Goal: Task Accomplishment & Management: Use online tool/utility

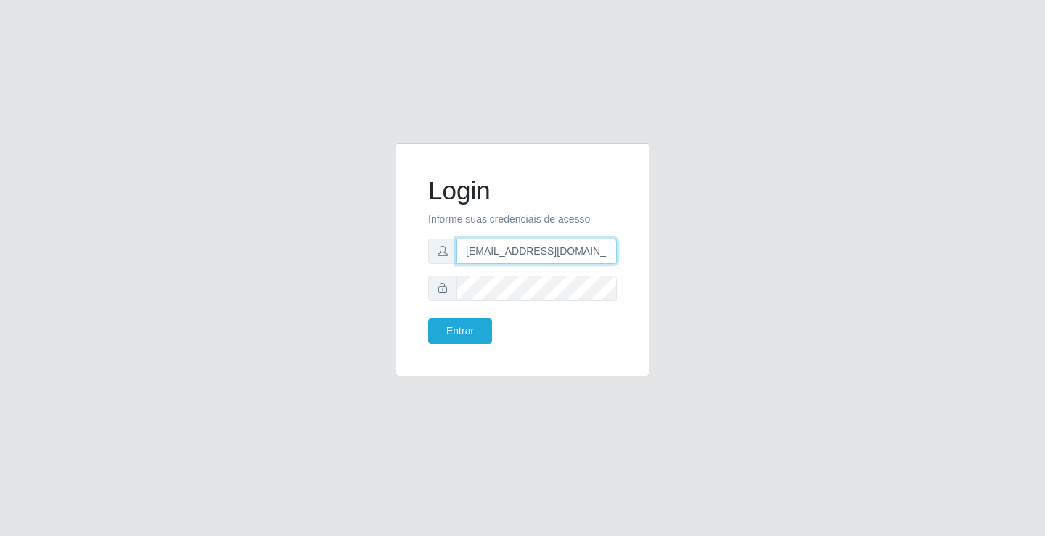
click at [613, 252] on input "[EMAIL_ADDRESS][DOMAIN_NAME]" at bounding box center [536, 251] width 160 height 25
type input "a"
type input "[EMAIL_ADDRESS][DOMAIN_NAME]"
click at [428, 319] on button "Entrar" at bounding box center [460, 331] width 64 height 25
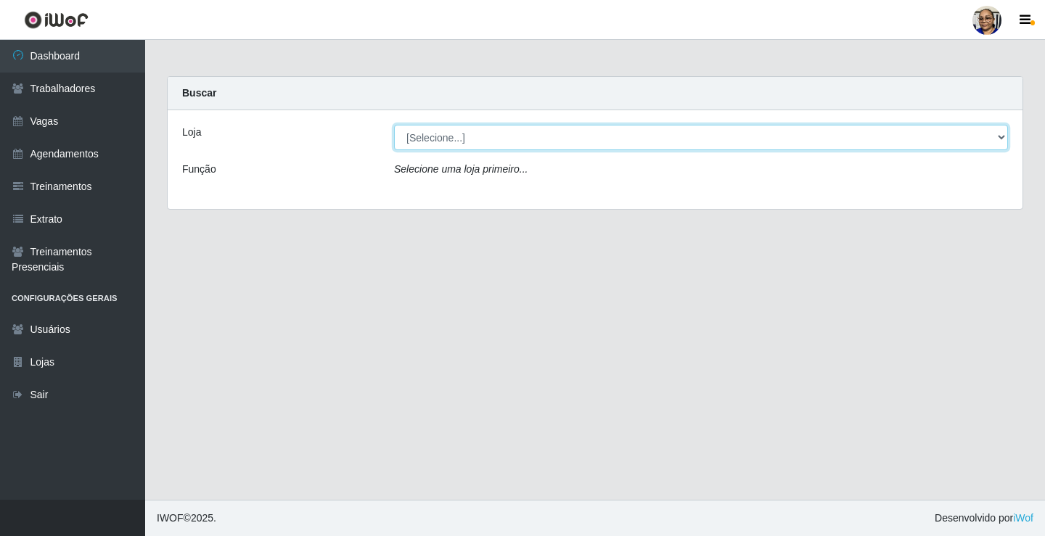
click at [1001, 138] on select "[Selecione...] Mercadinho [GEOGRAPHIC_DATA]" at bounding box center [701, 137] width 614 height 25
select select "345"
click at [394, 125] on select "[Selecione...] Mercadinho [GEOGRAPHIC_DATA]" at bounding box center [701, 137] width 614 height 25
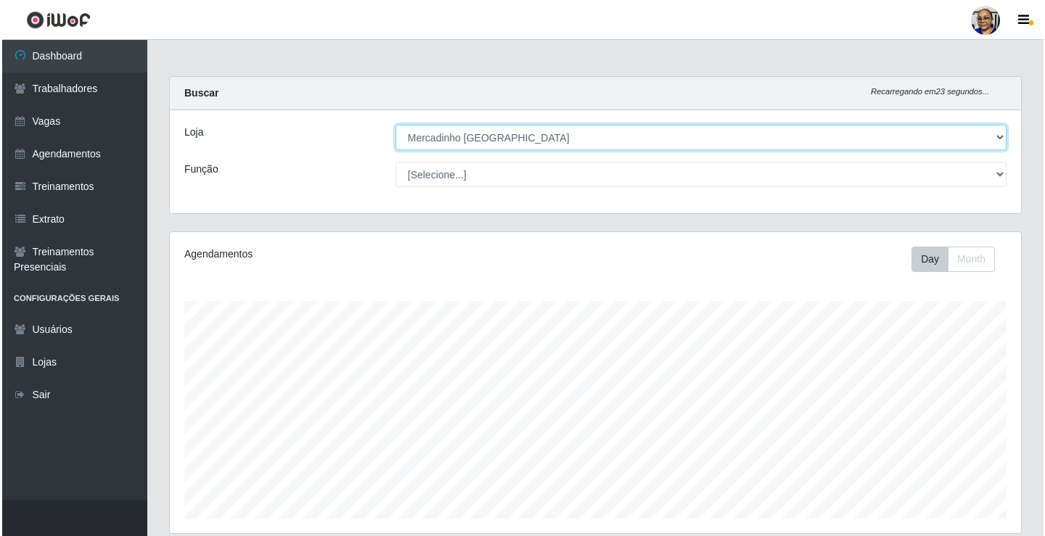
scroll to position [363, 0]
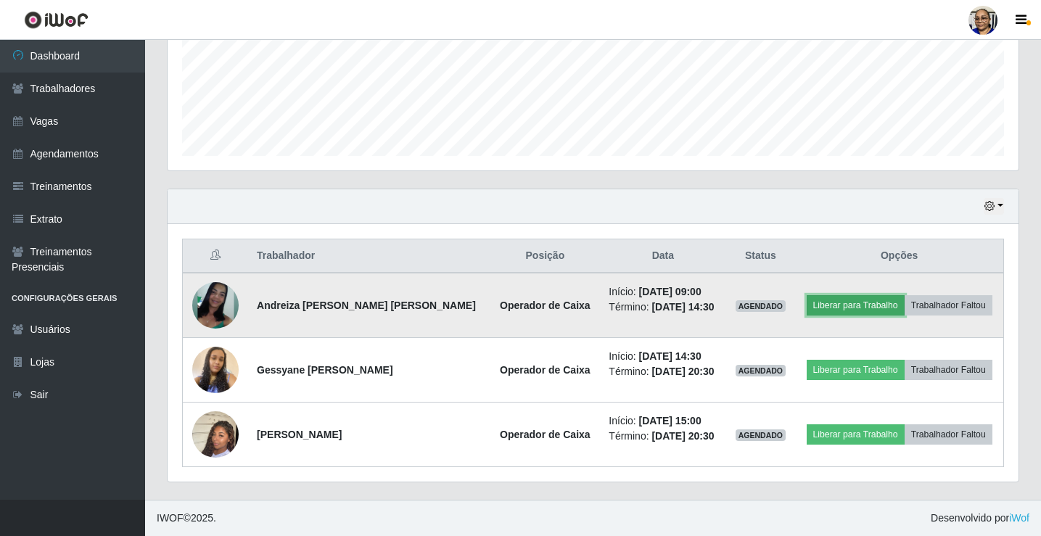
click at [855, 306] on button "Liberar para Trabalho" at bounding box center [856, 305] width 98 height 20
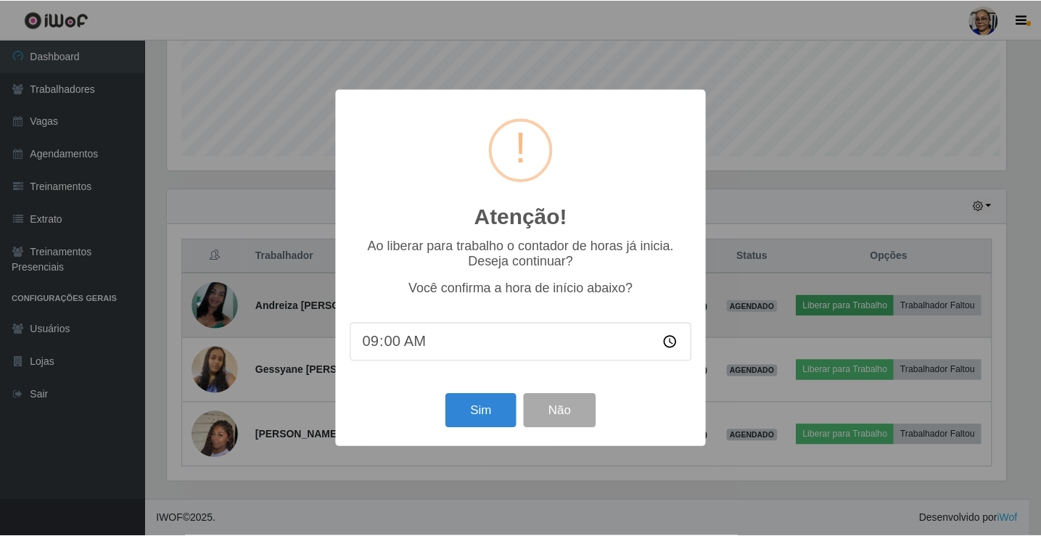
scroll to position [301, 843]
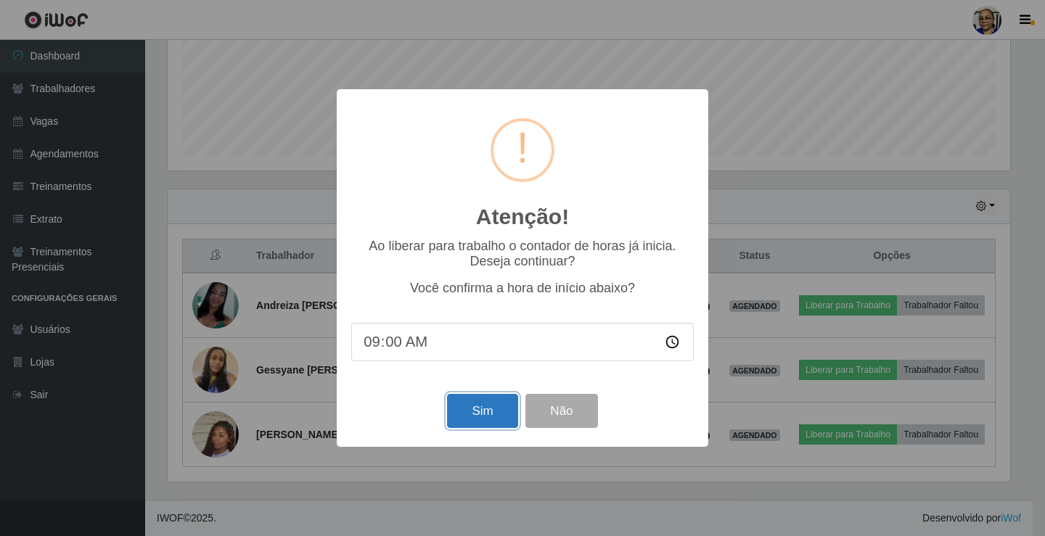
click at [489, 414] on button "Sim" at bounding box center [482, 411] width 70 height 34
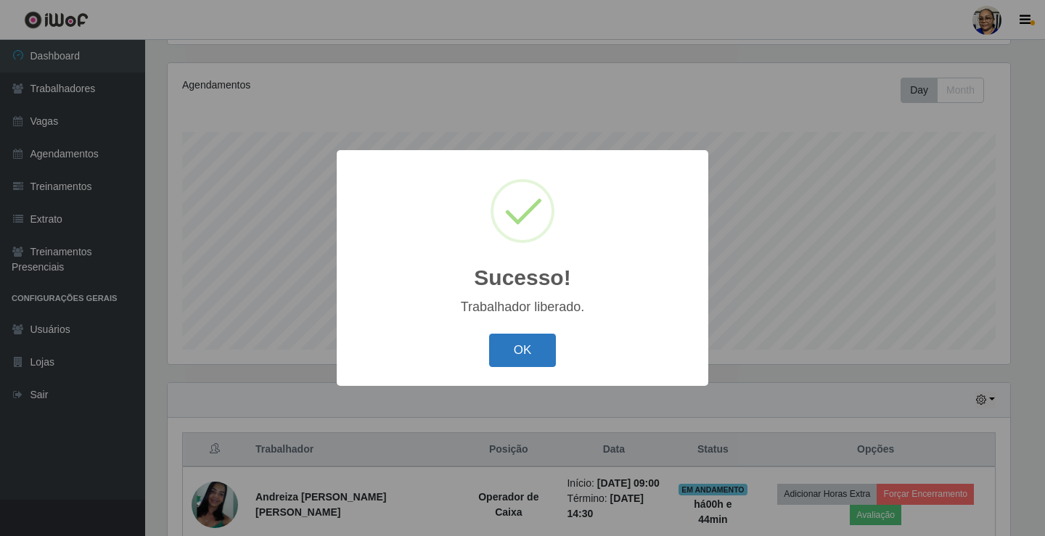
click at [520, 352] on button "OK" at bounding box center [522, 351] width 67 height 34
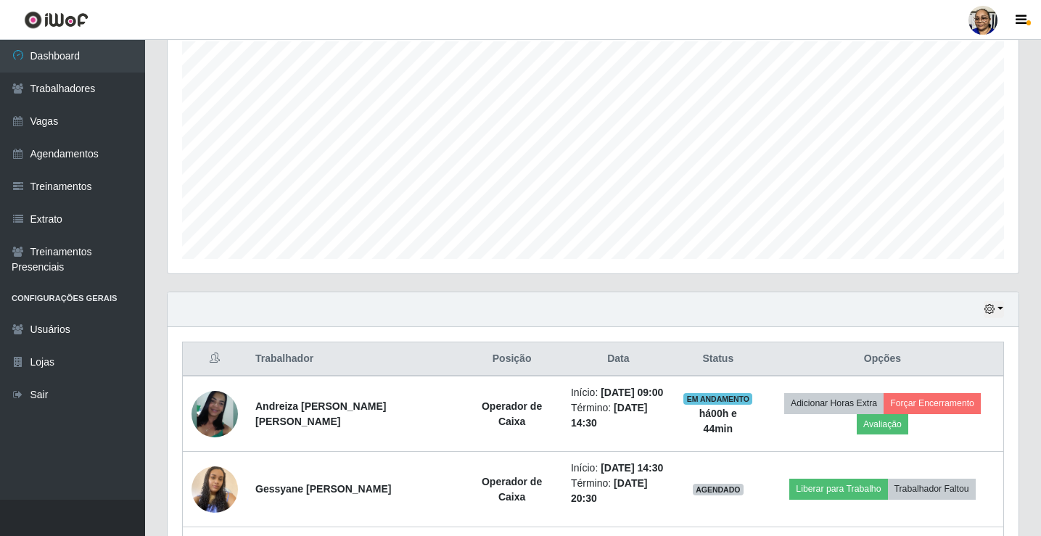
scroll to position [387, 0]
